Goal: Find specific page/section: Find specific page/section

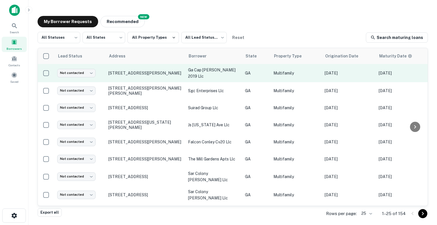
click at [200, 70] on p "ga cap [PERSON_NAME] 2019 llc" at bounding box center [213, 73] width 51 height 13
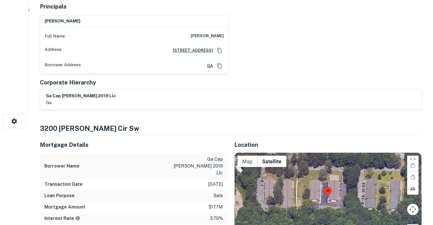
scroll to position [107, 0]
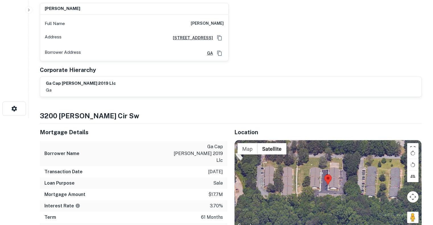
click at [278, 86] on div "ga cap [PERSON_NAME] 2019 llc ga" at bounding box center [231, 86] width 370 height 13
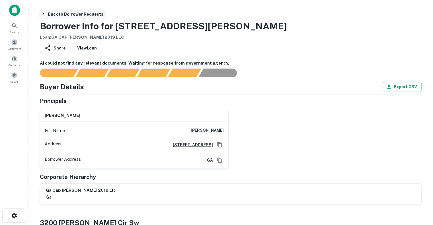
click at [44, 12] on icon "button" at bounding box center [43, 14] width 5 height 5
